Goal: Information Seeking & Learning: Learn about a topic

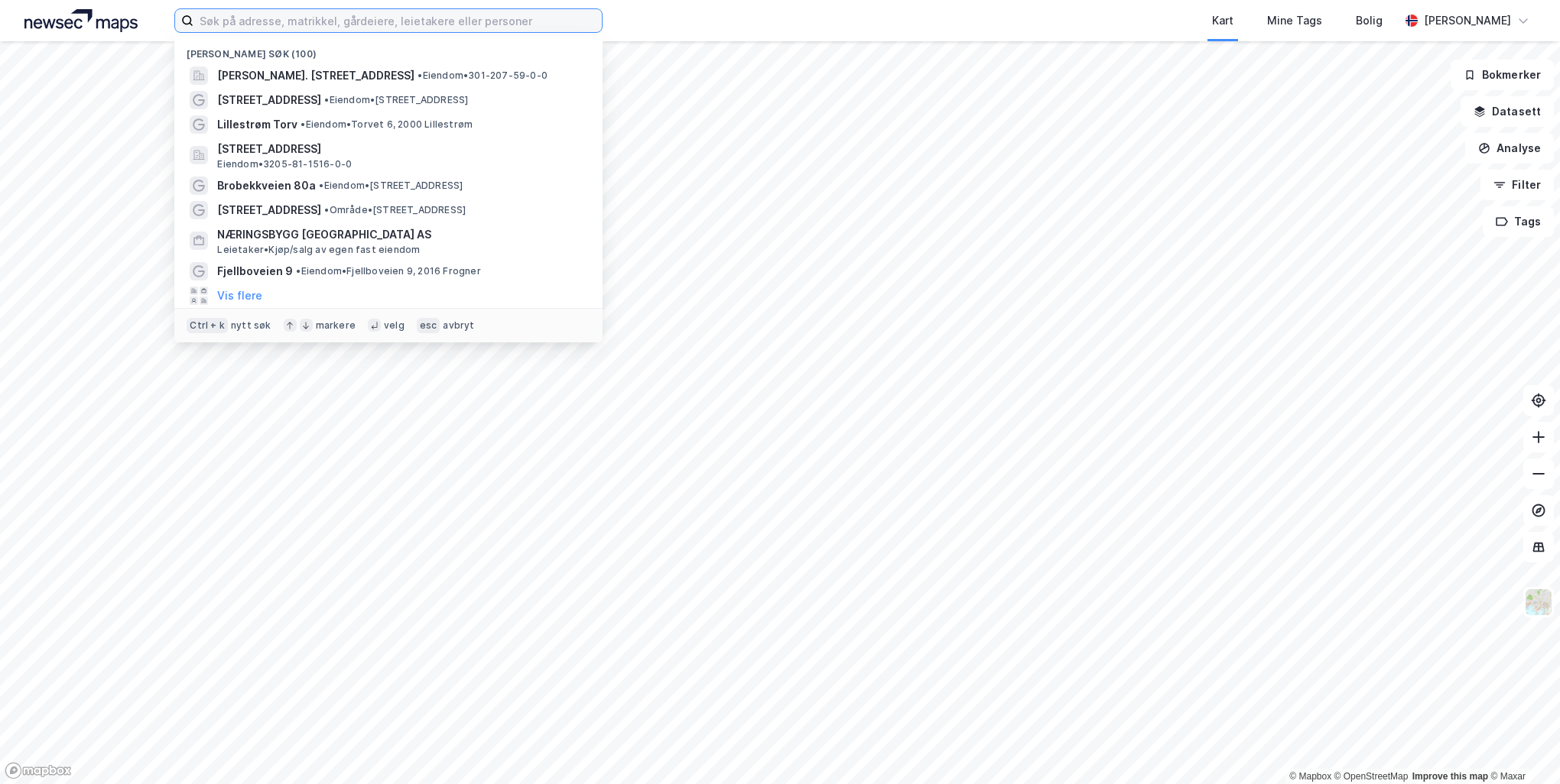
click at [501, 19] on input at bounding box center [397, 21] width 408 height 23
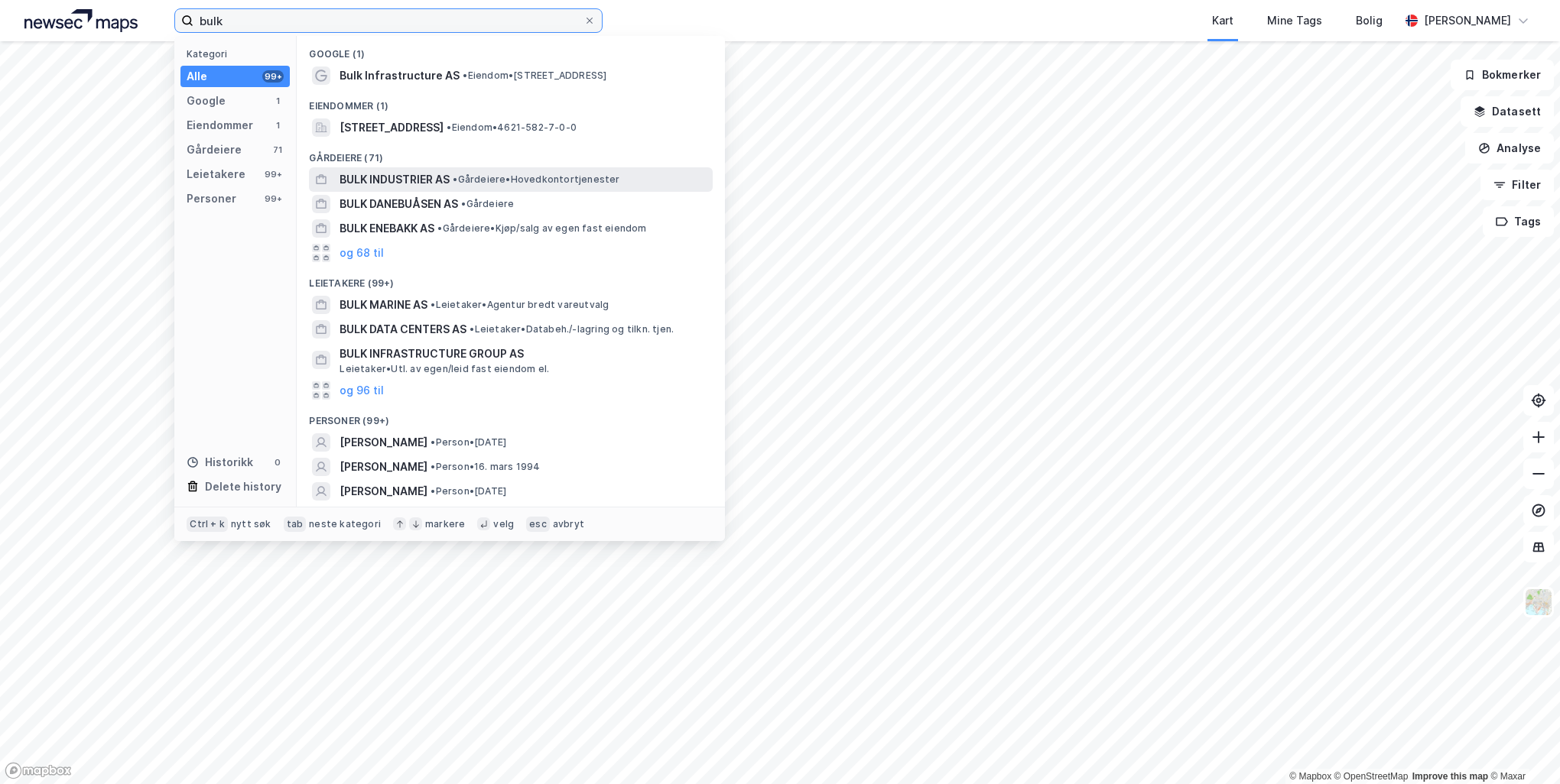
type input "bulk"
click at [553, 178] on span "• Gårdeiere • Hovedkontortjenester" at bounding box center [536, 180] width 167 height 12
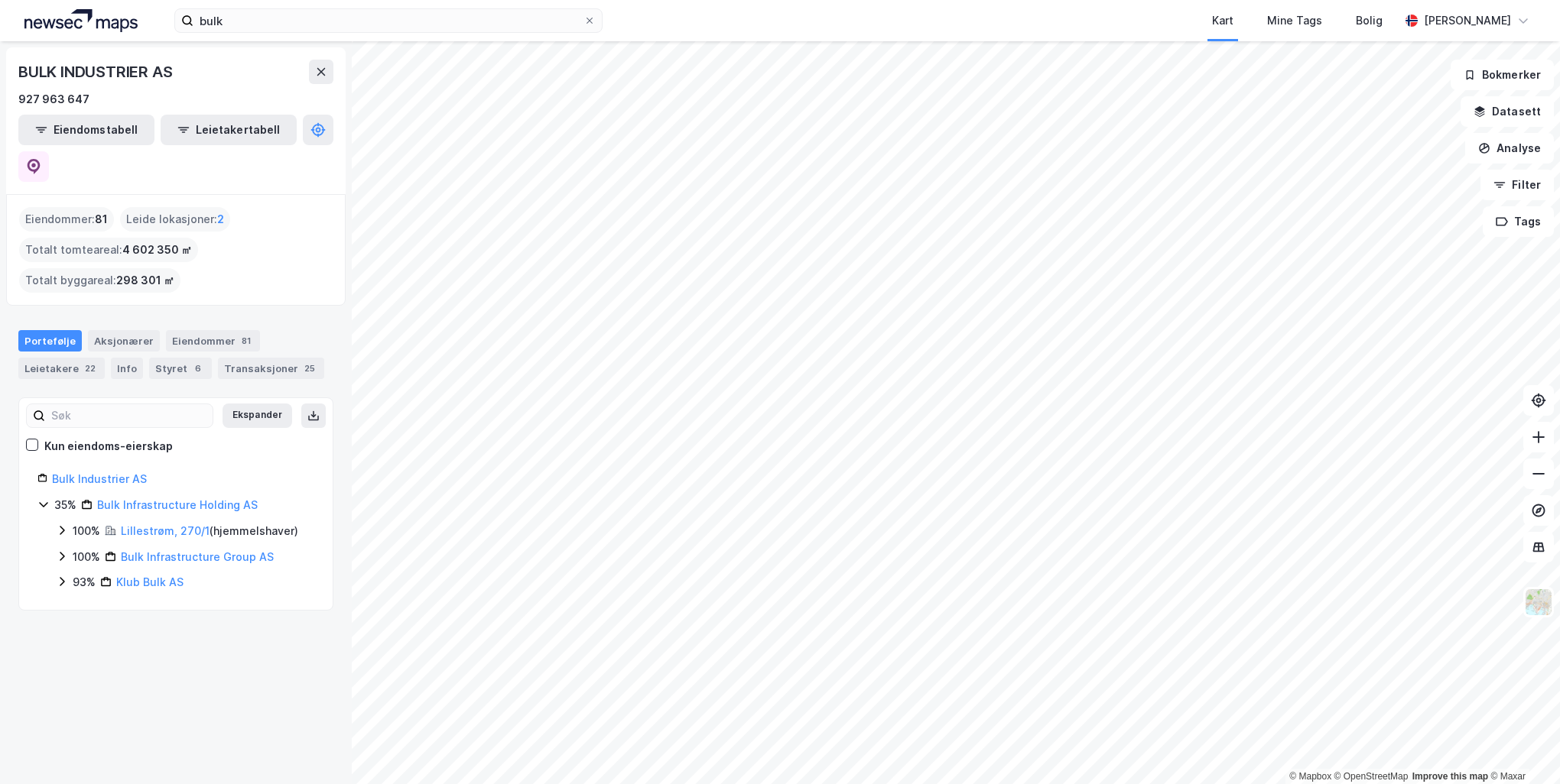
click at [62, 552] on icon at bounding box center [61, 556] width 4 height 9
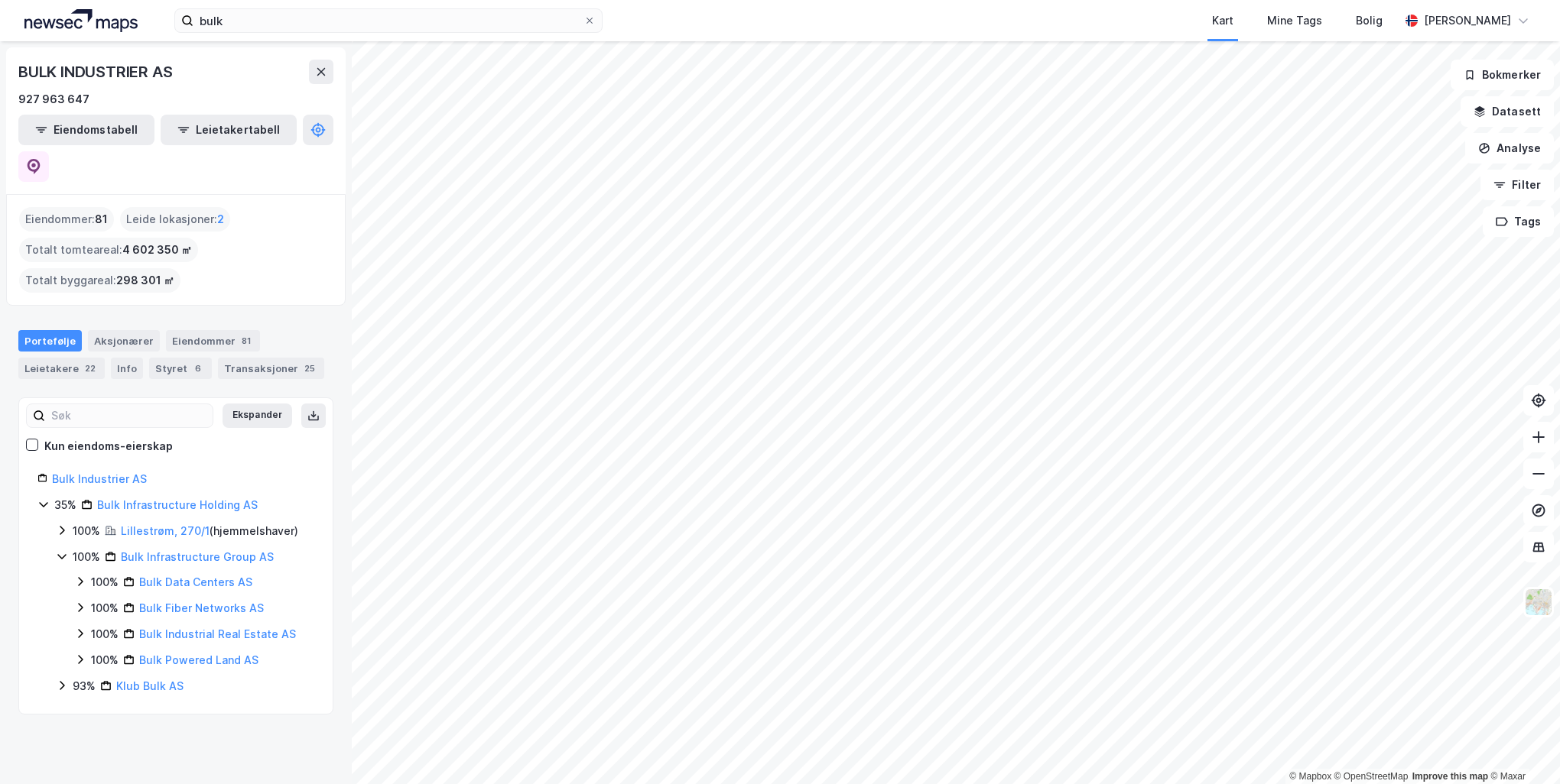
click at [56, 680] on icon at bounding box center [62, 686] width 12 height 12
click at [81, 628] on icon at bounding box center [80, 634] width 12 height 12
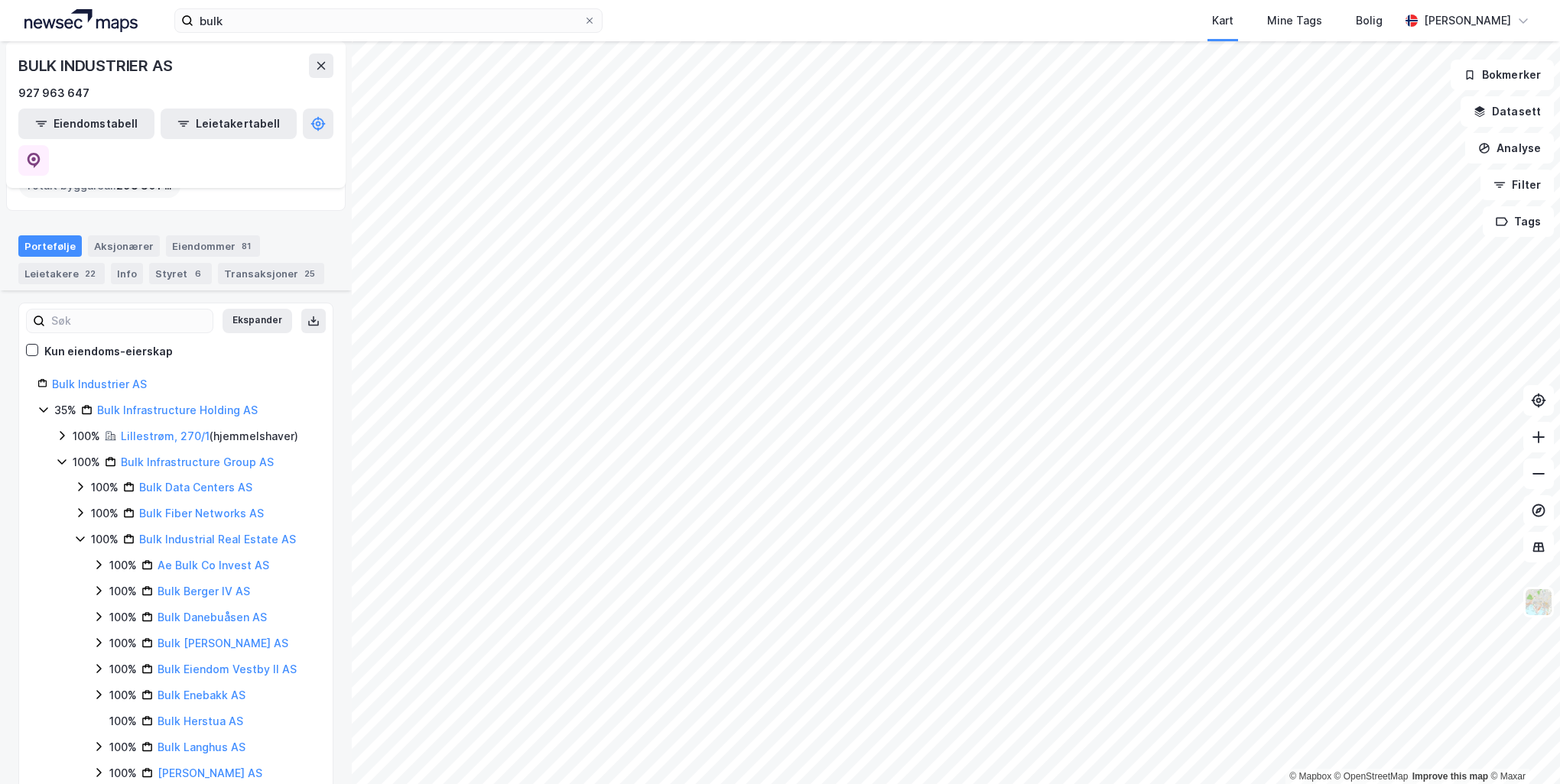
scroll to position [306, 0]
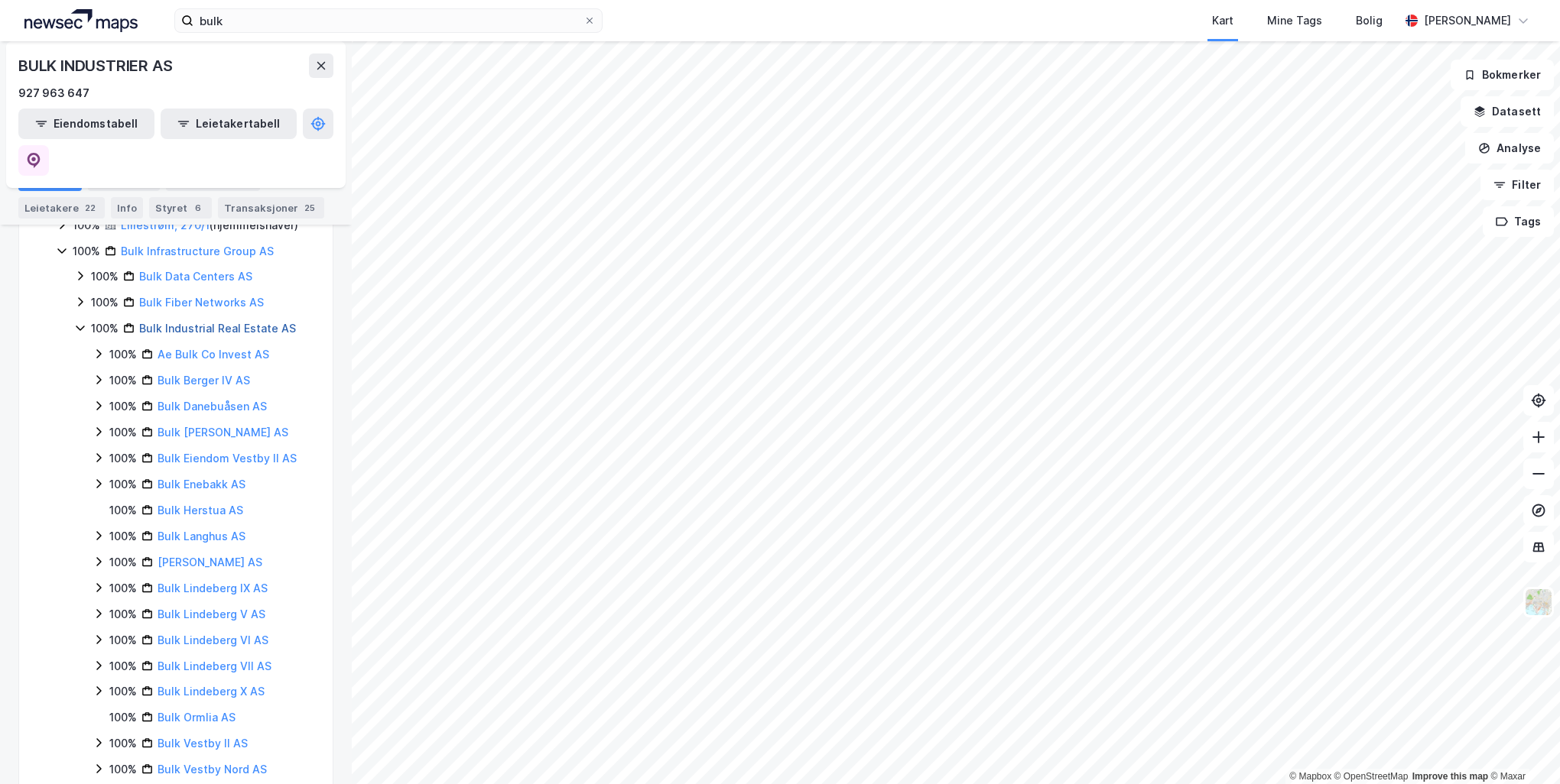
click at [220, 322] on link "Bulk Industrial Real Estate AS" at bounding box center [218, 328] width 157 height 13
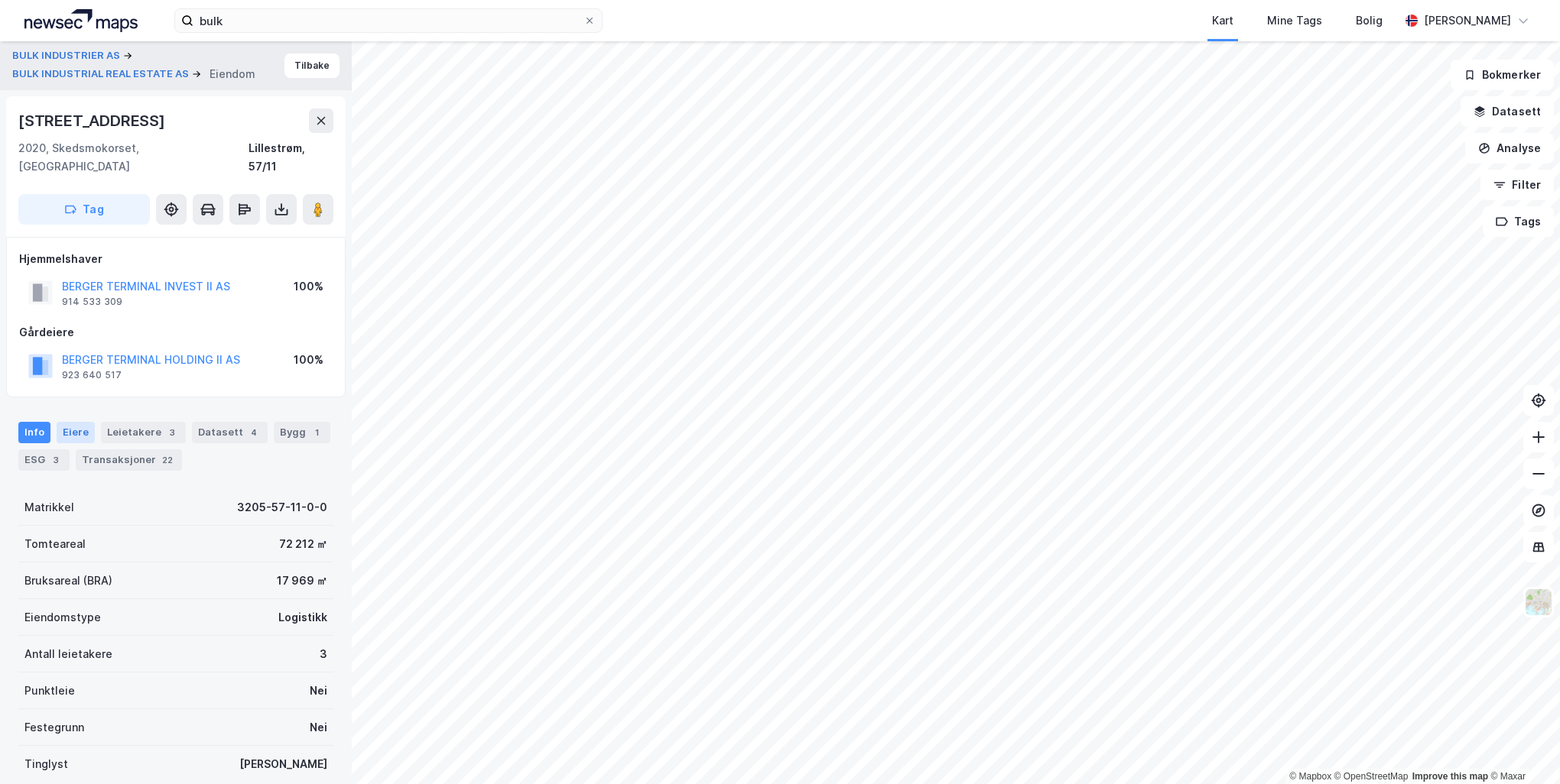
click at [77, 422] on div "Eiere" at bounding box center [76, 432] width 38 height 21
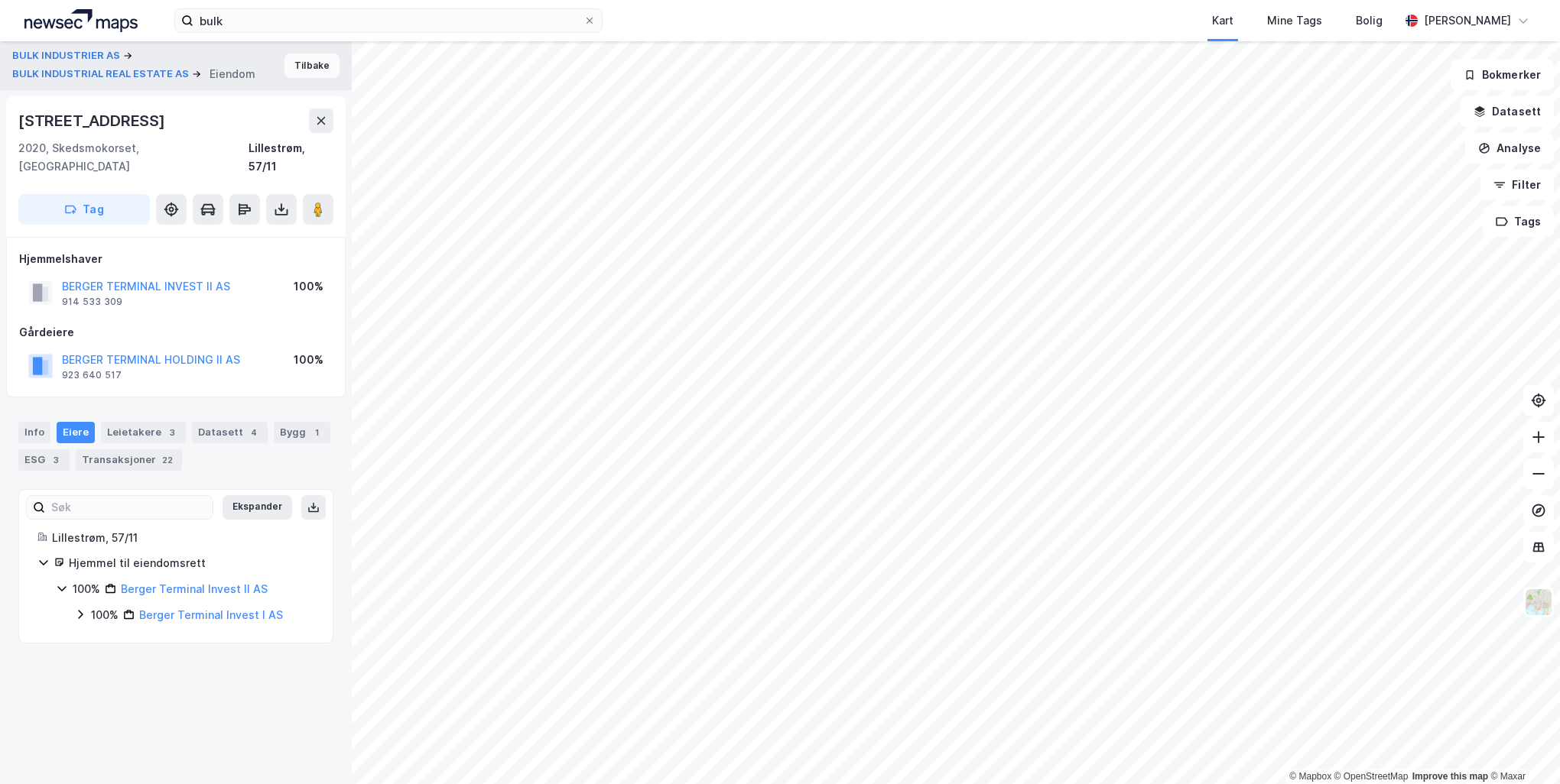
click at [310, 63] on button "Tilbake" at bounding box center [312, 65] width 55 height 24
